Goal: Find contact information: Obtain details needed to contact an individual or organization

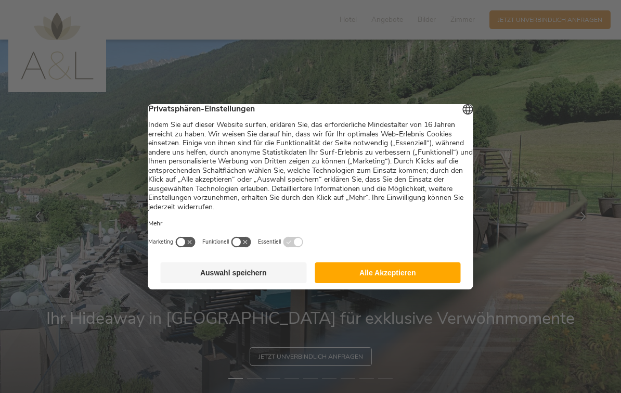
click at [402, 276] on button "Alle Akzeptieren" at bounding box center [388, 272] width 146 height 21
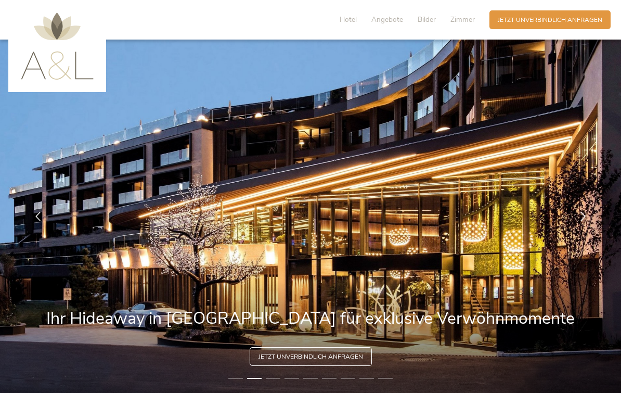
click at [357, 18] on span "Hotel" at bounding box center [348, 20] width 17 height 10
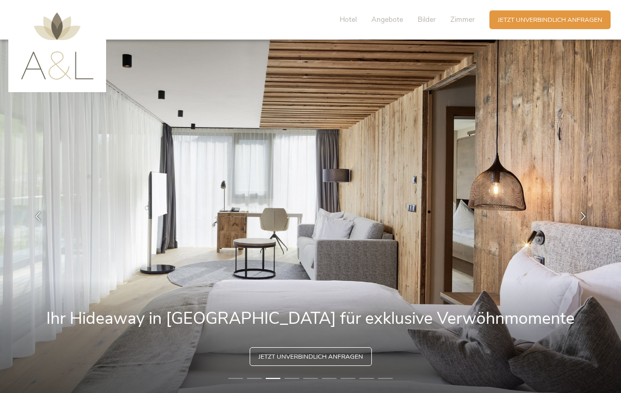
click at [468, 23] on span "Zimmer" at bounding box center [463, 20] width 24 height 10
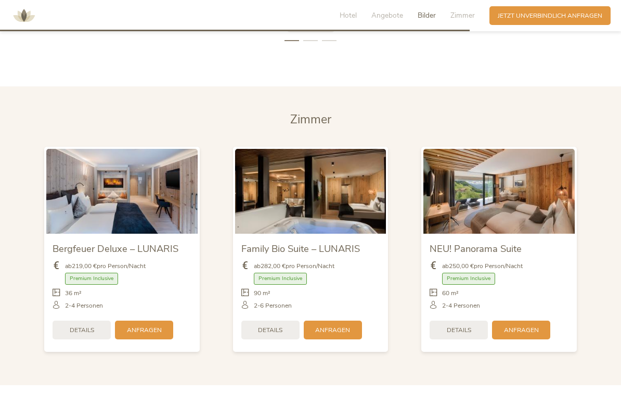
scroll to position [2036, 0]
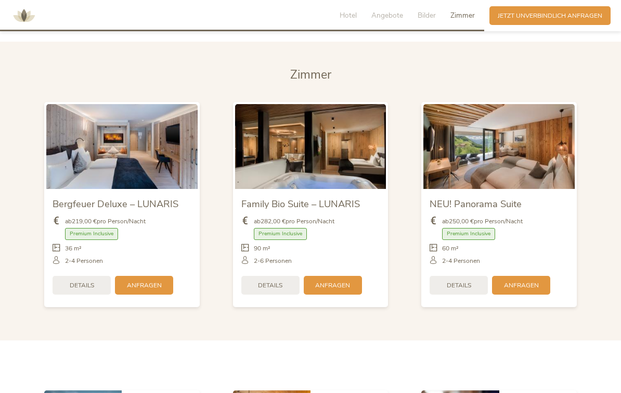
click at [434, 19] on span "Bilder" at bounding box center [427, 15] width 18 height 10
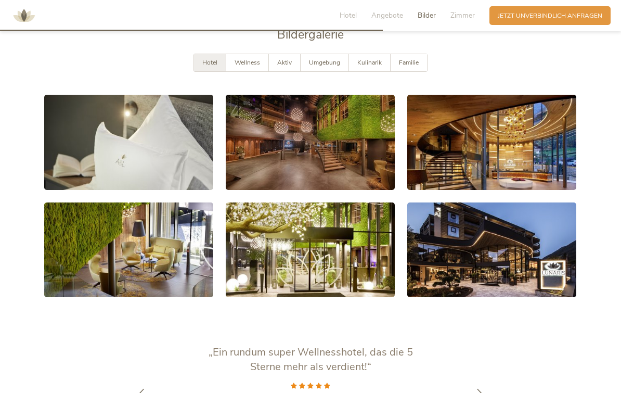
scroll to position [1581, 0]
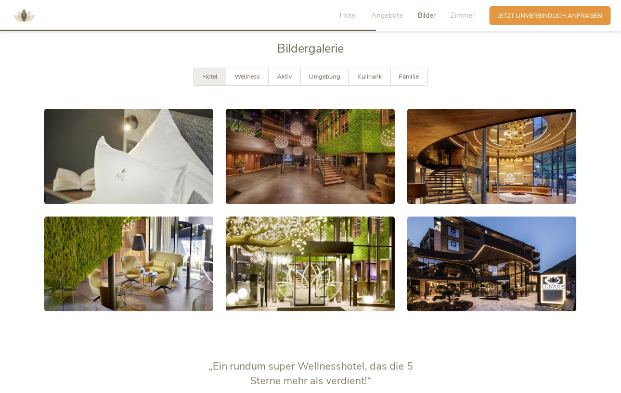
click at [336, 79] on span "Umgebung" at bounding box center [324, 76] width 31 height 8
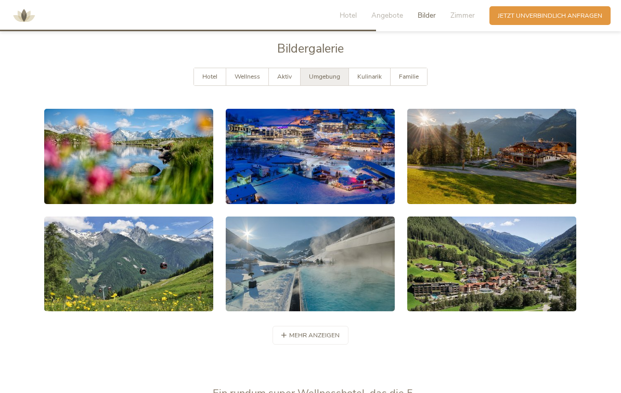
click at [353, 11] on span "Hotel" at bounding box center [348, 15] width 17 height 10
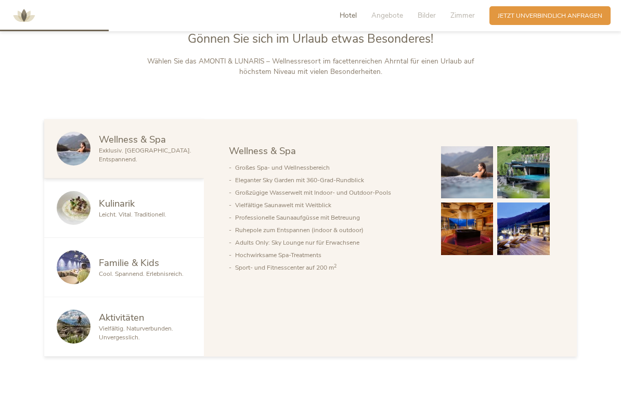
scroll to position [449, 0]
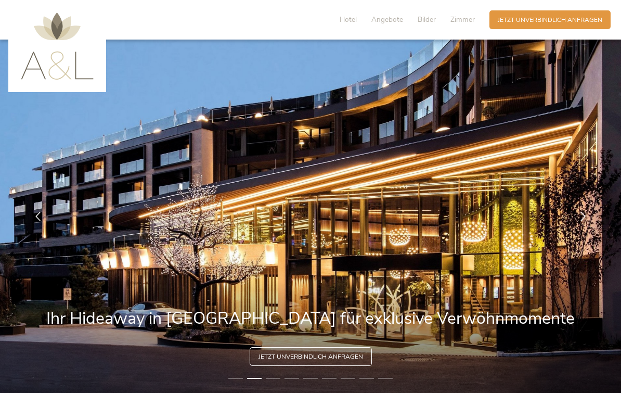
click at [484, 106] on img at bounding box center [310, 216] width 621 height 353
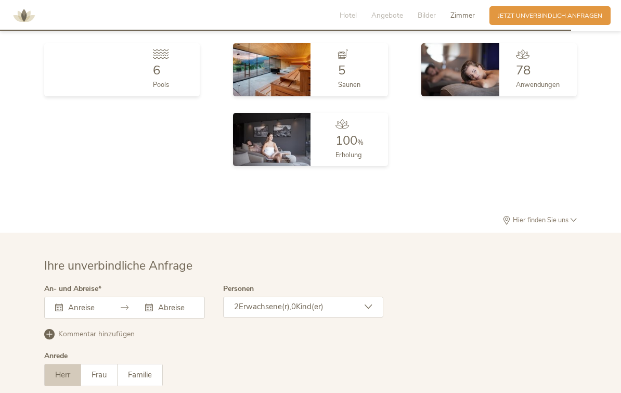
scroll to position [2383, 0]
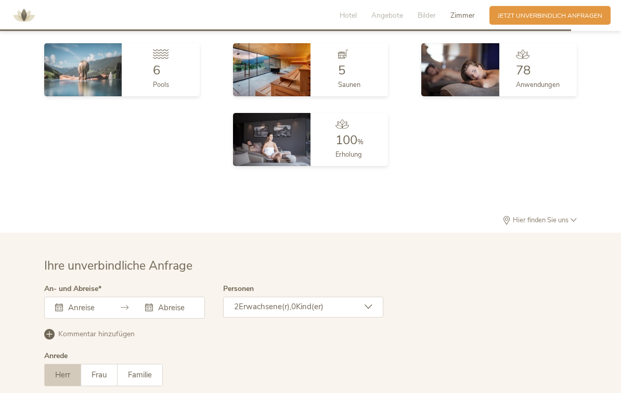
click at [562, 223] on div "Hier finden Sie uns" at bounding box center [310, 225] width 533 height 17
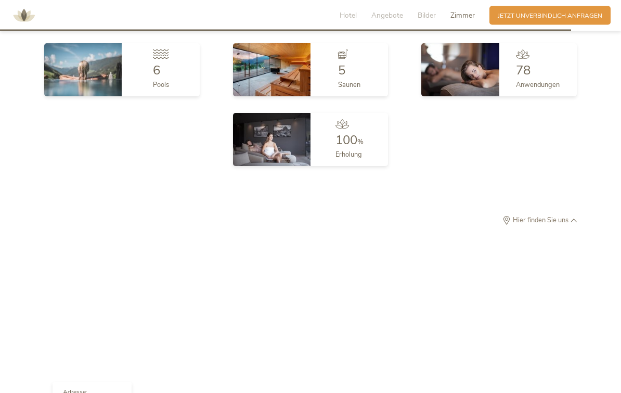
scroll to position [2383, 0]
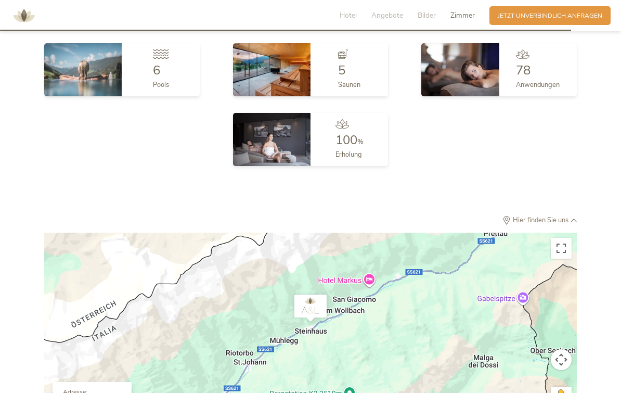
click at [566, 245] on button "Vollbildansicht ein/aus" at bounding box center [561, 248] width 21 height 21
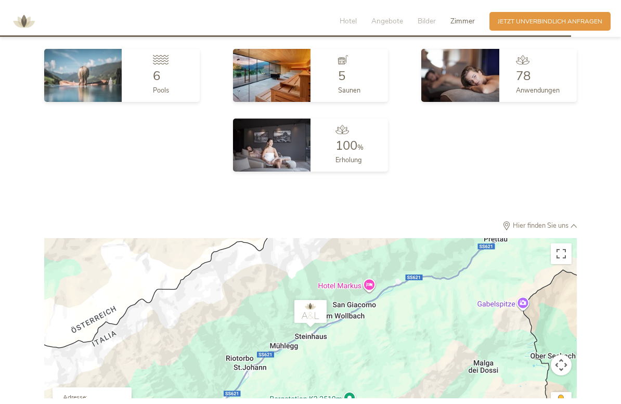
scroll to position [12, 0]
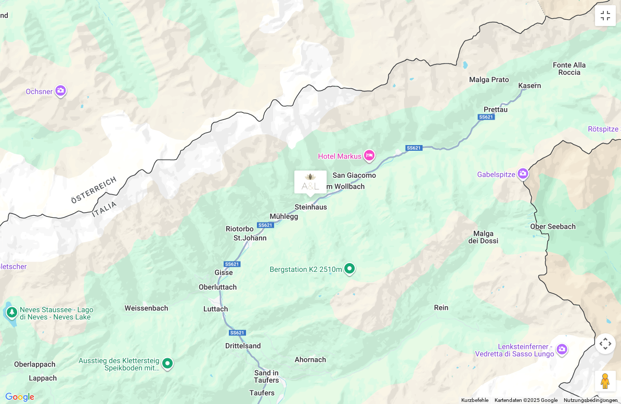
click at [607, 347] on button "Kamerasteuerung für die Karte" at bounding box center [605, 344] width 21 height 21
click at [554, 371] on button "Nach unten" at bounding box center [553, 370] width 21 height 21
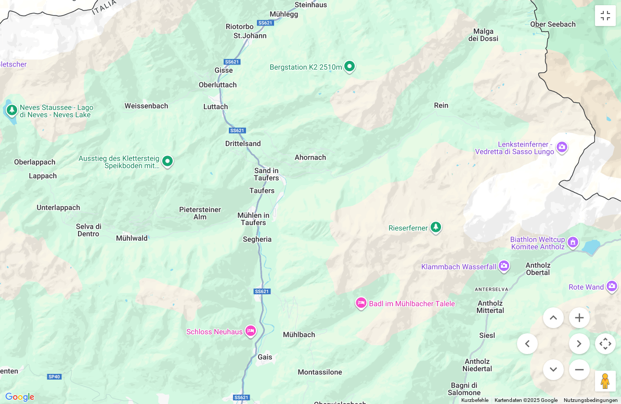
click at [553, 373] on button "Nach unten" at bounding box center [553, 370] width 21 height 21
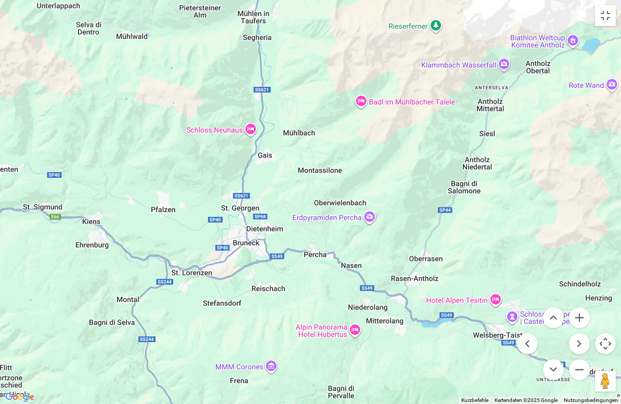
click at [524, 349] on button "Nach links" at bounding box center [527, 344] width 21 height 21
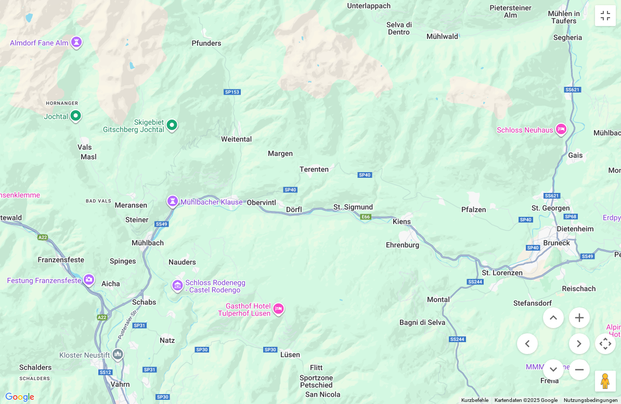
click at [582, 347] on button "Nach rechts" at bounding box center [579, 344] width 21 height 21
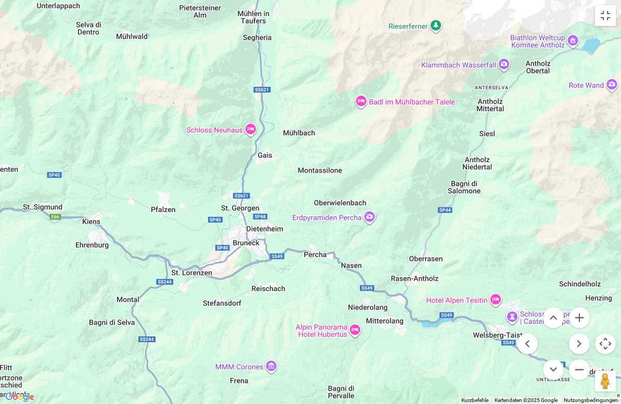
click at [578, 349] on button "Nach rechts" at bounding box center [579, 344] width 21 height 21
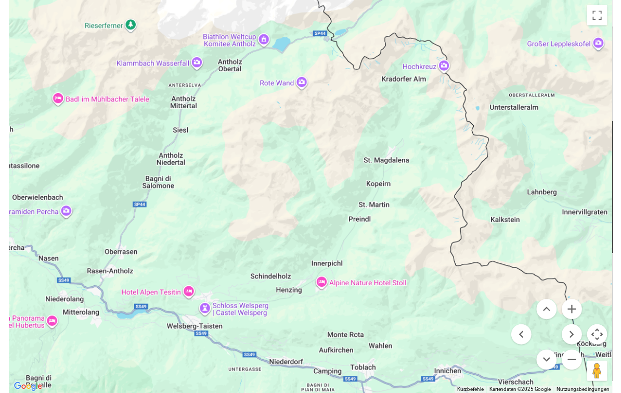
scroll to position [2511, 0]
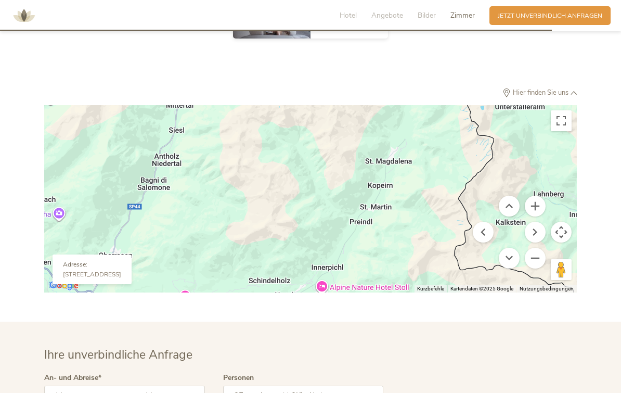
click at [88, 264] on div "Adresse:" at bounding box center [92, 266] width 58 height 10
click at [121, 271] on div "[STREET_ADDRESS]" at bounding box center [92, 274] width 58 height 7
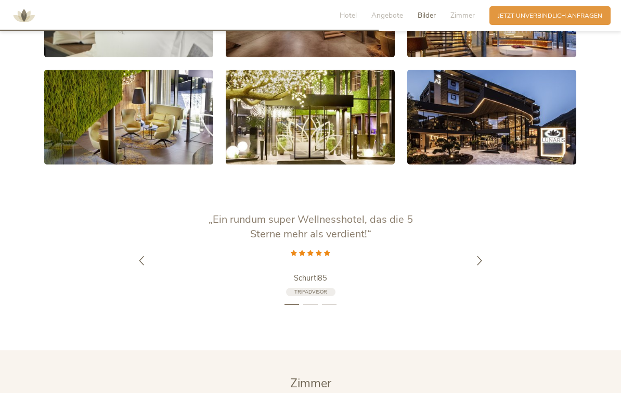
scroll to position [1719, 0]
